Goal: Task Accomplishment & Management: Manage account settings

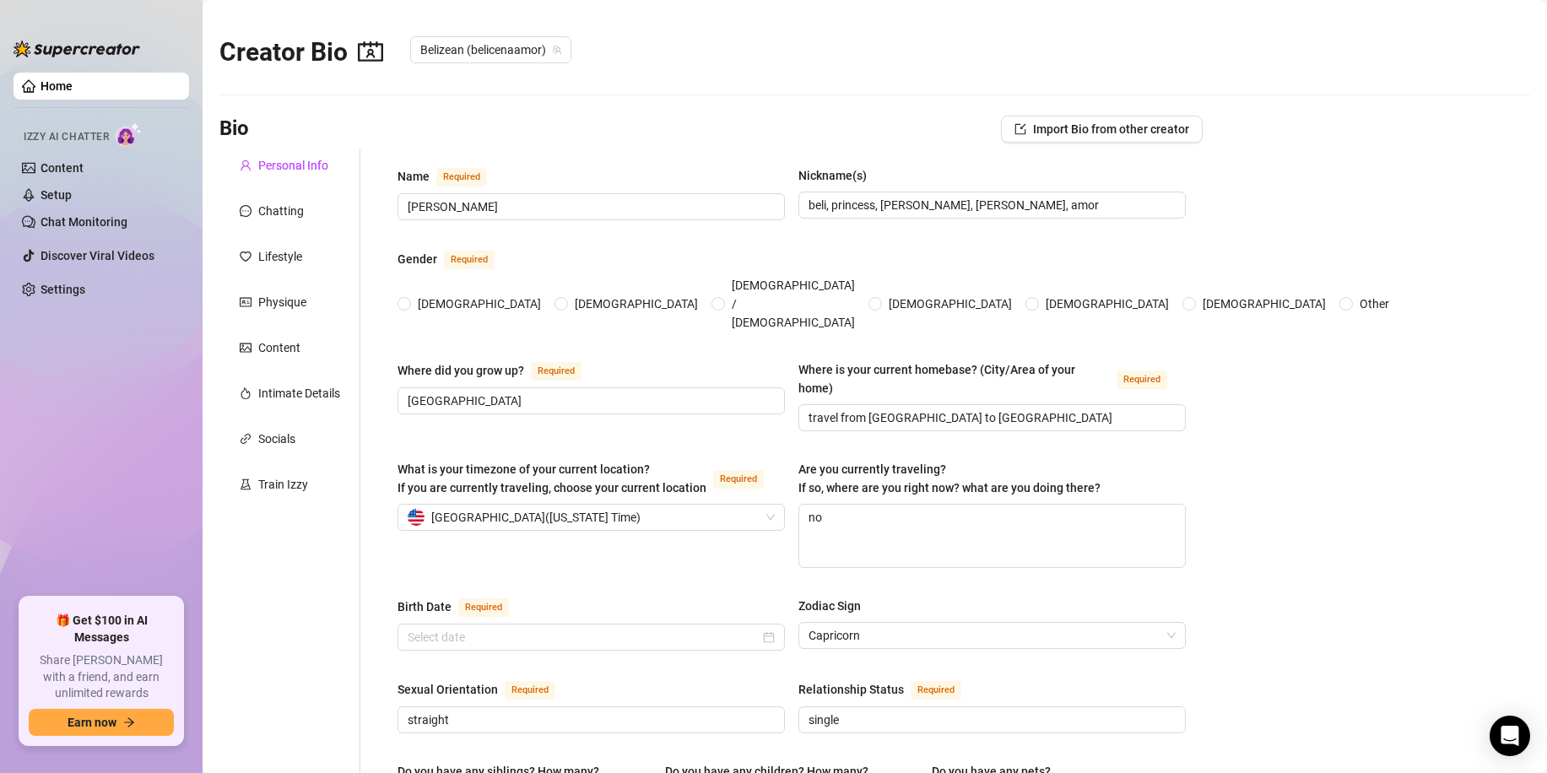
radio input "true"
type input "[DATE]"
click at [275, 397] on div "Intimate Details" at bounding box center [299, 393] width 82 height 19
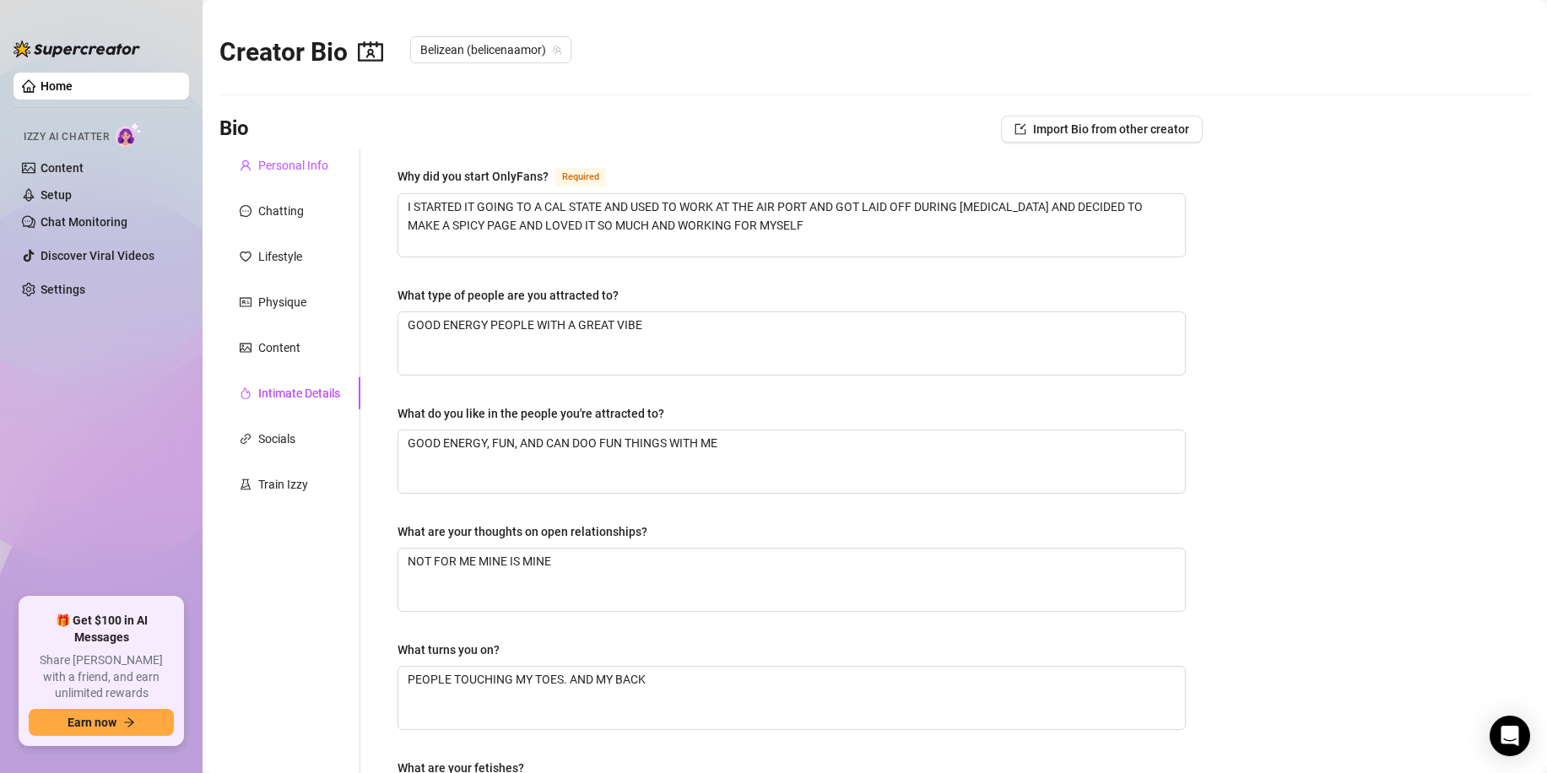
click at [281, 168] on div "Personal Info" at bounding box center [293, 165] width 70 height 19
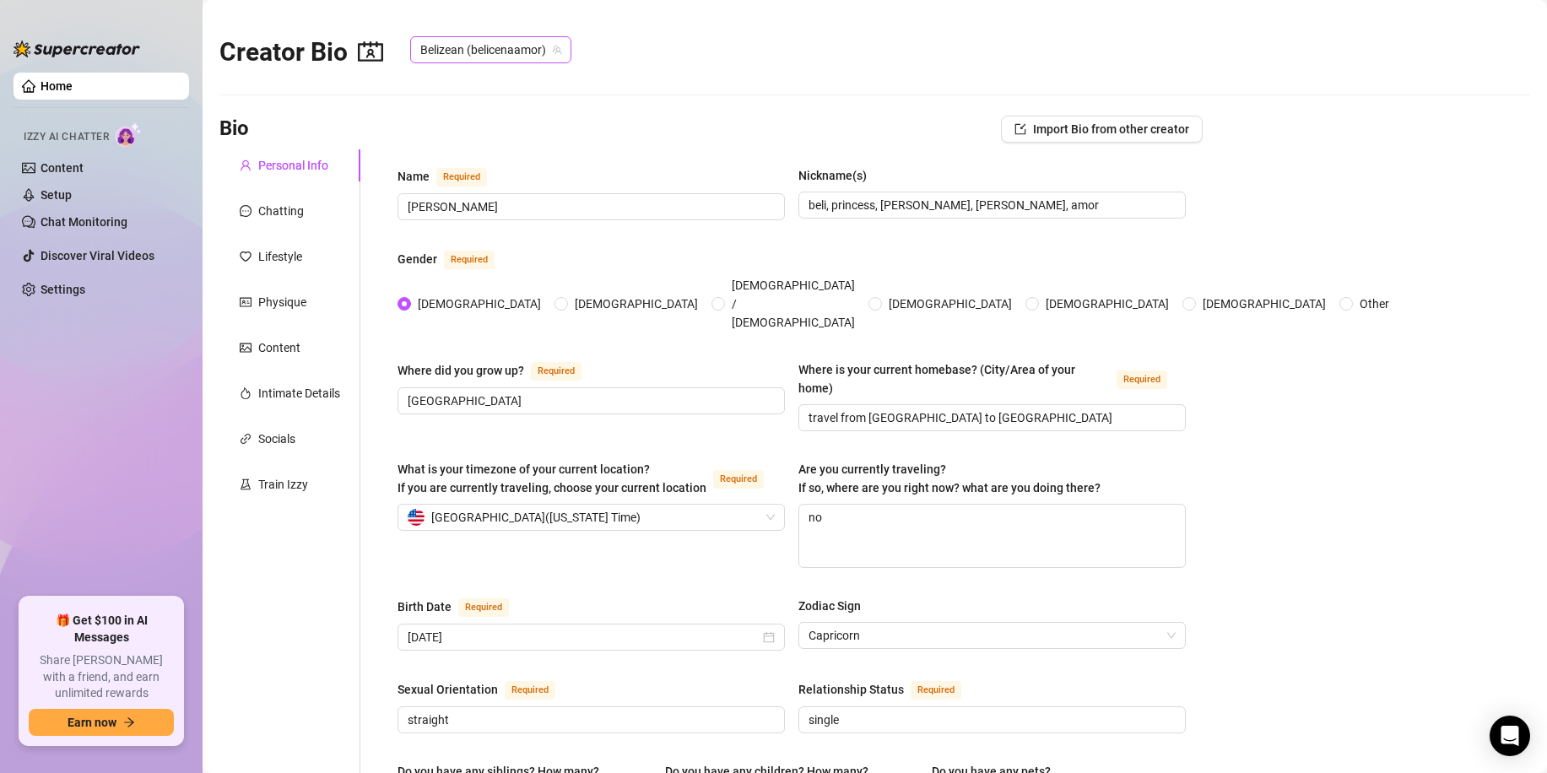
click at [536, 46] on span "Belizean (belicenaamor)" at bounding box center [490, 49] width 141 height 25
click at [666, 43] on div "Creator Bio Belizean (belicenaamor)" at bounding box center [874, 48] width 1311 height 73
click at [71, 174] on link "Content" at bounding box center [62, 168] width 43 height 14
